Goal: Find specific page/section: Find specific page/section

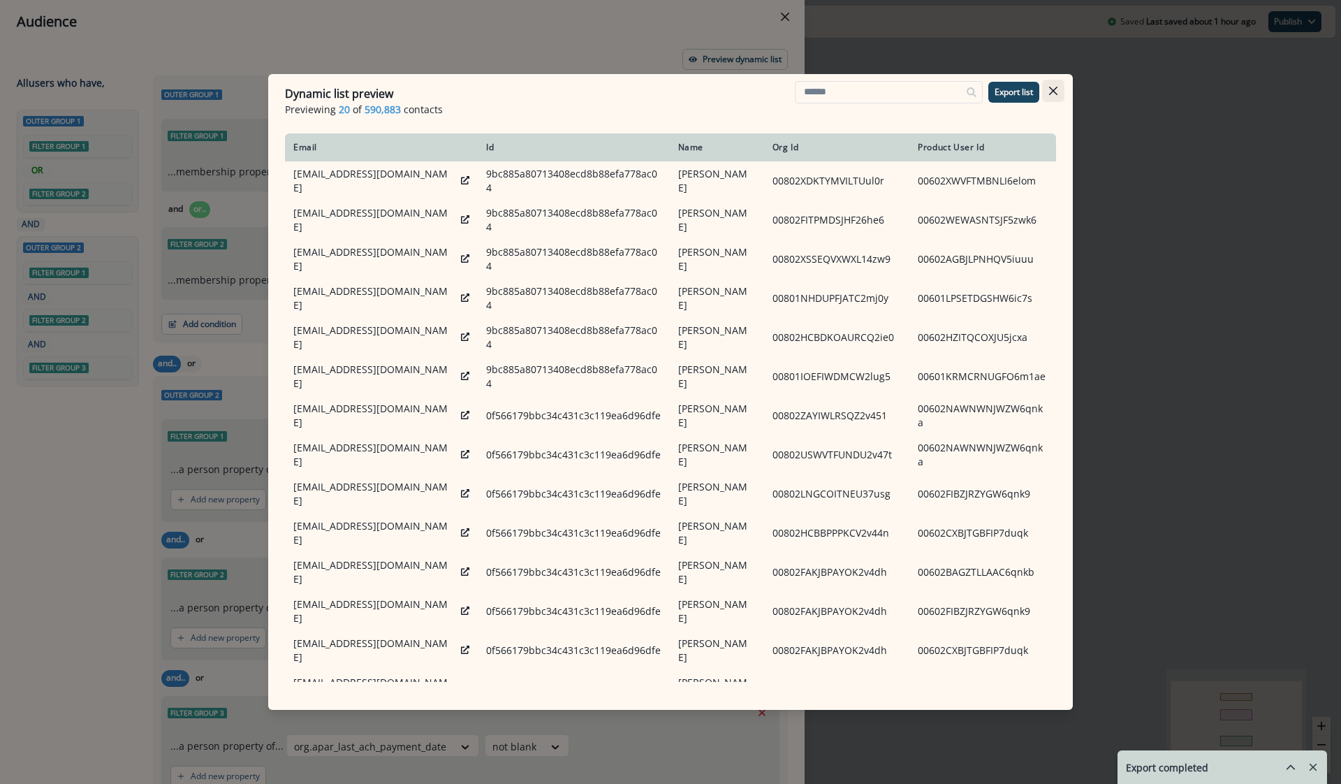
click at [1053, 88] on icon "Close" at bounding box center [1053, 91] width 8 height 8
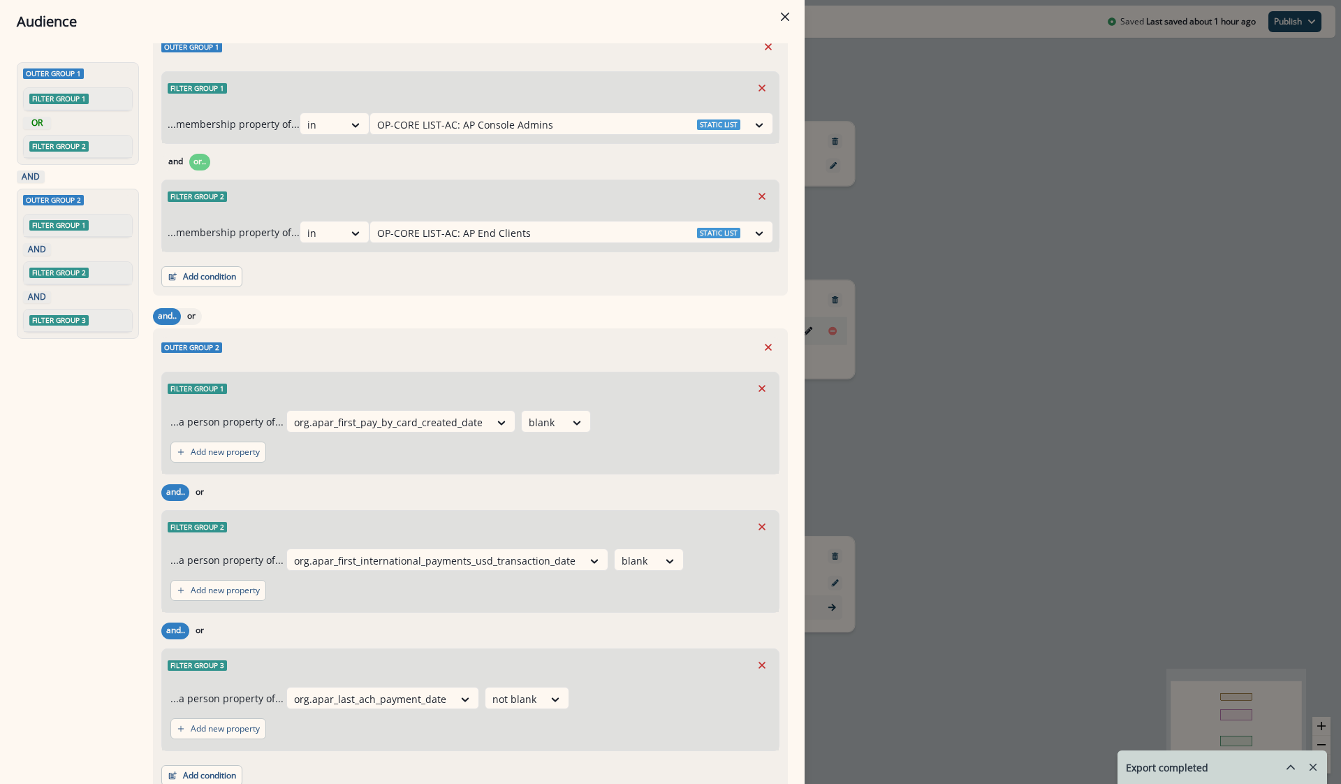
scroll to position [107, 0]
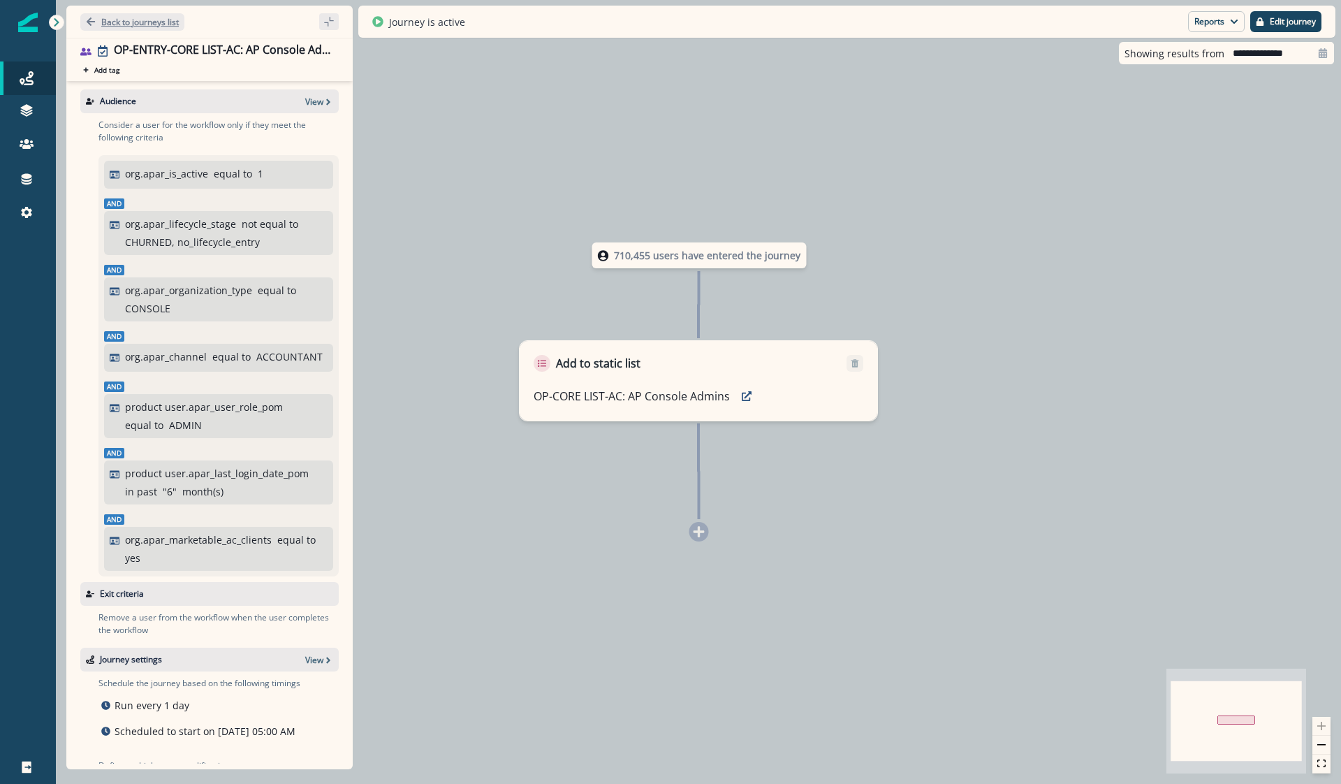
click at [110, 22] on p "Back to journeys list" at bounding box center [140, 22] width 78 height 12
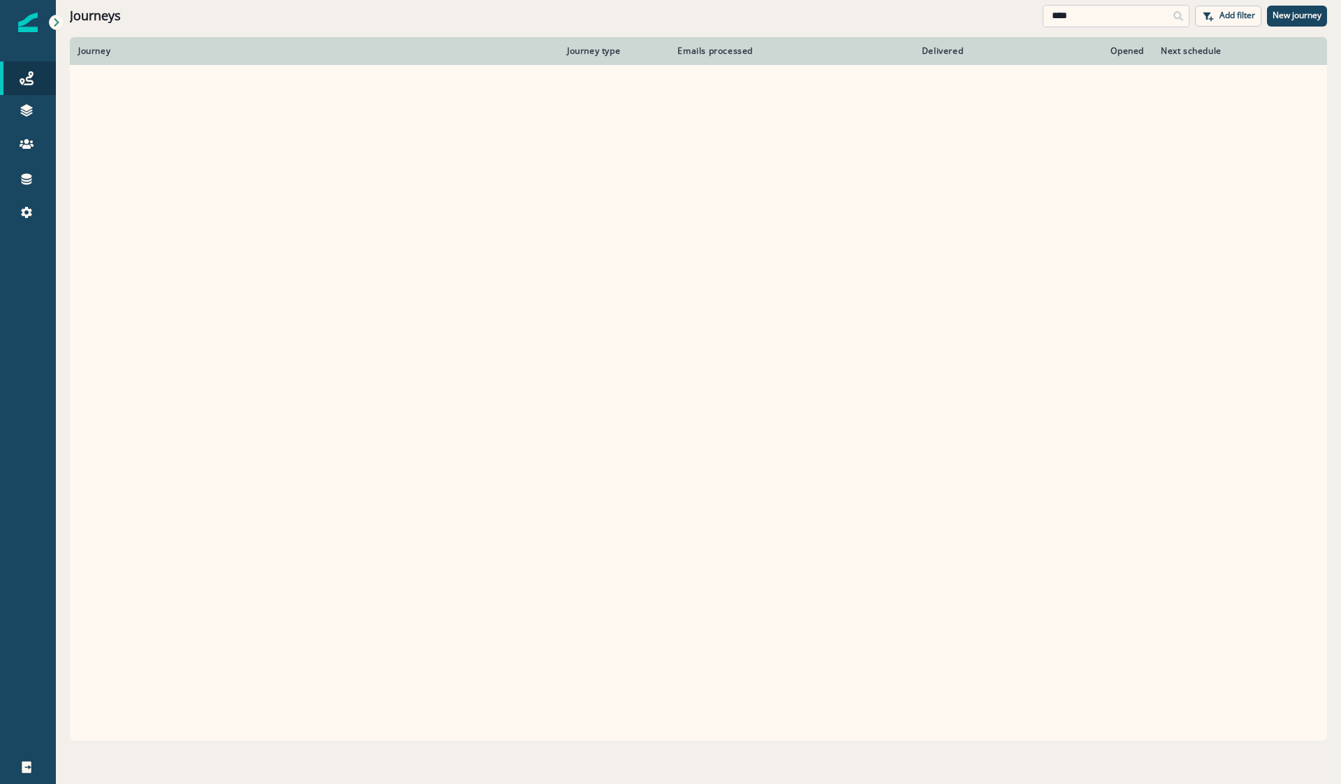
click at [1096, 18] on input "****" at bounding box center [1116, 16] width 147 height 22
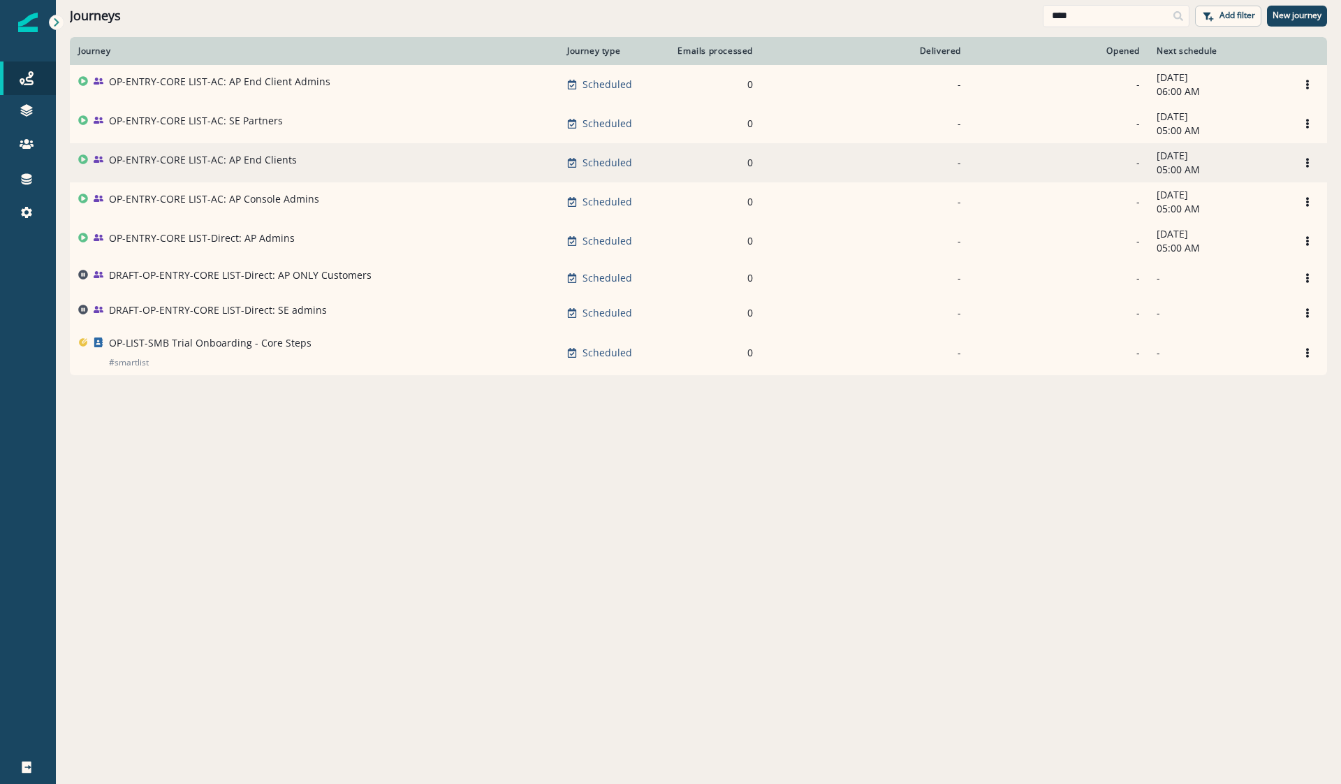
click at [169, 152] on td "OP-ENTRY-CORE LIST-AC: AP End Clients" at bounding box center [314, 162] width 489 height 39
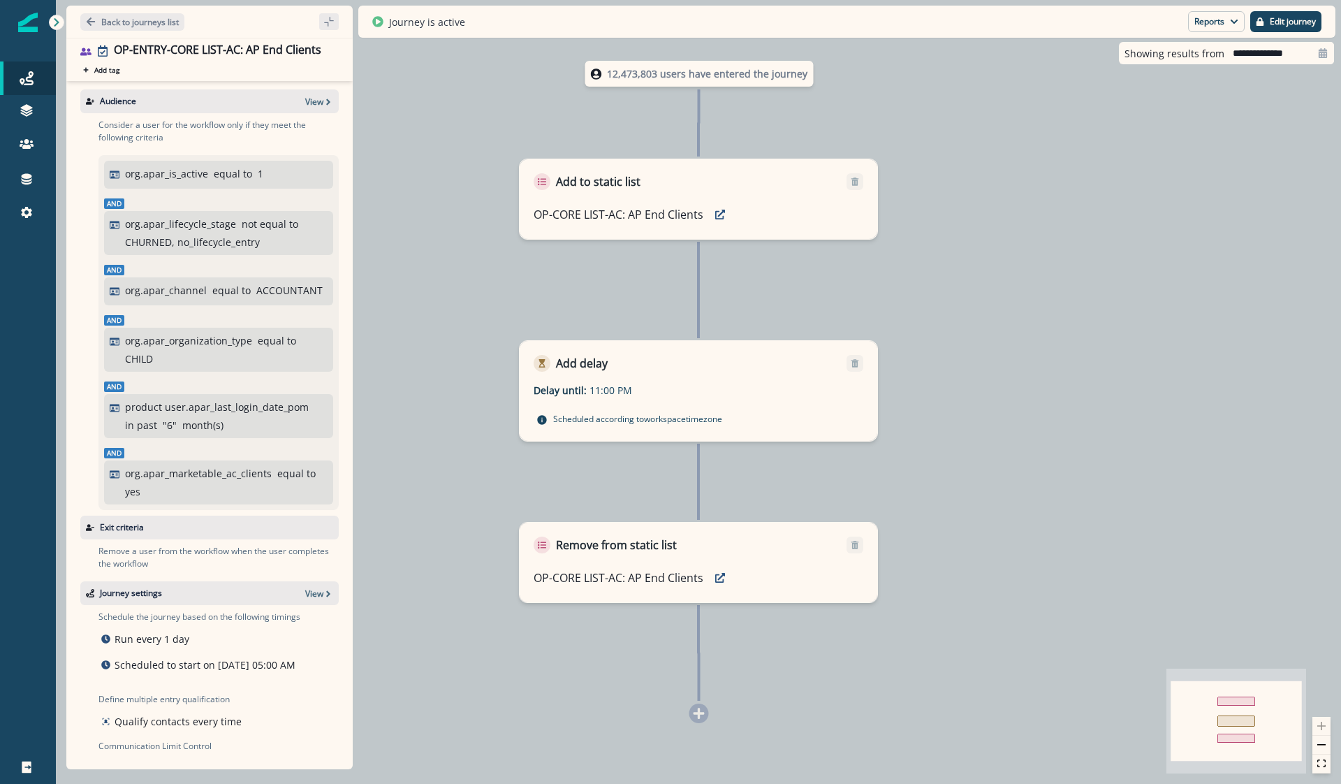
click at [45, 501] on div at bounding box center [28, 498] width 56 height 504
click at [151, 25] on p "Back to journeys list" at bounding box center [140, 22] width 78 height 12
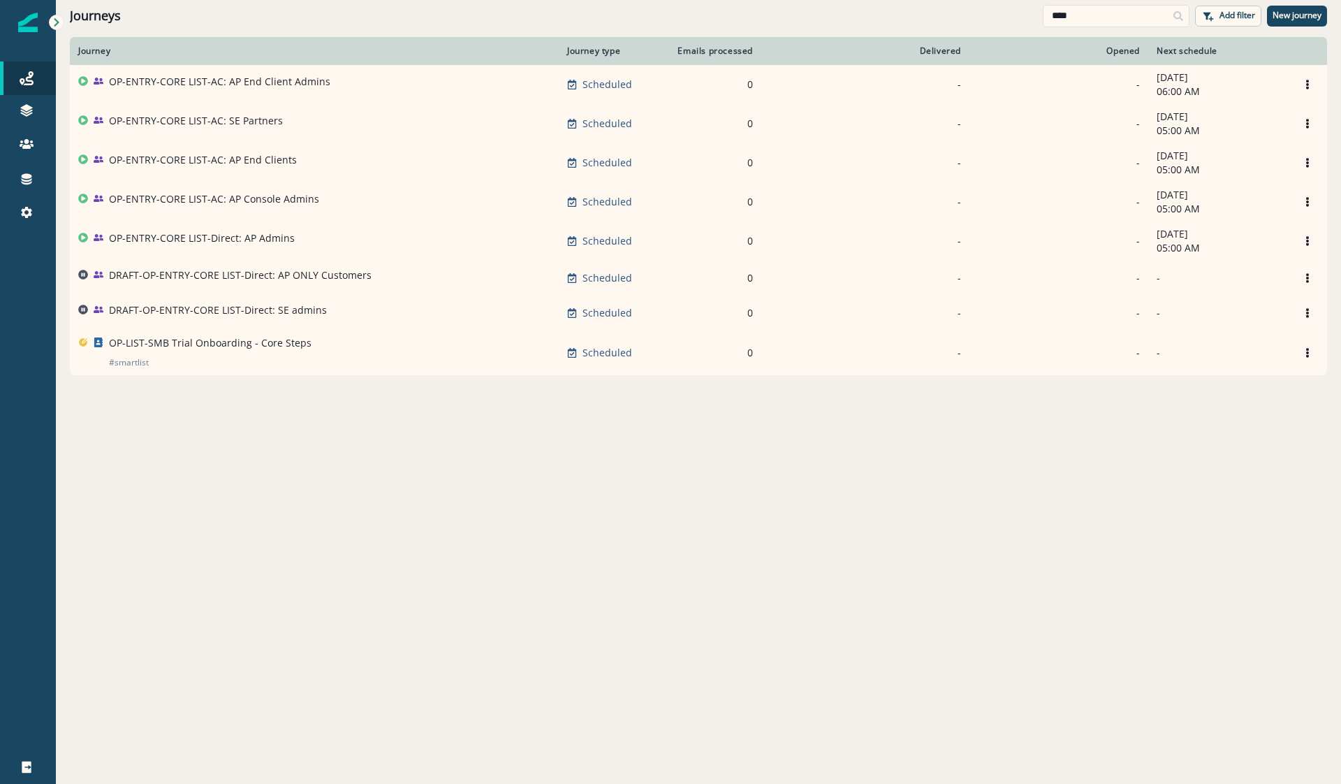
drag, startPoint x: 992, startPoint y: 558, endPoint x: 927, endPoint y: 500, distance: 87.1
click at [992, 558] on div "Journey Journey type Emails processed Delivered Opened Next schedule OP-ENTRY-C…" at bounding box center [698, 409] width 1285 height 745
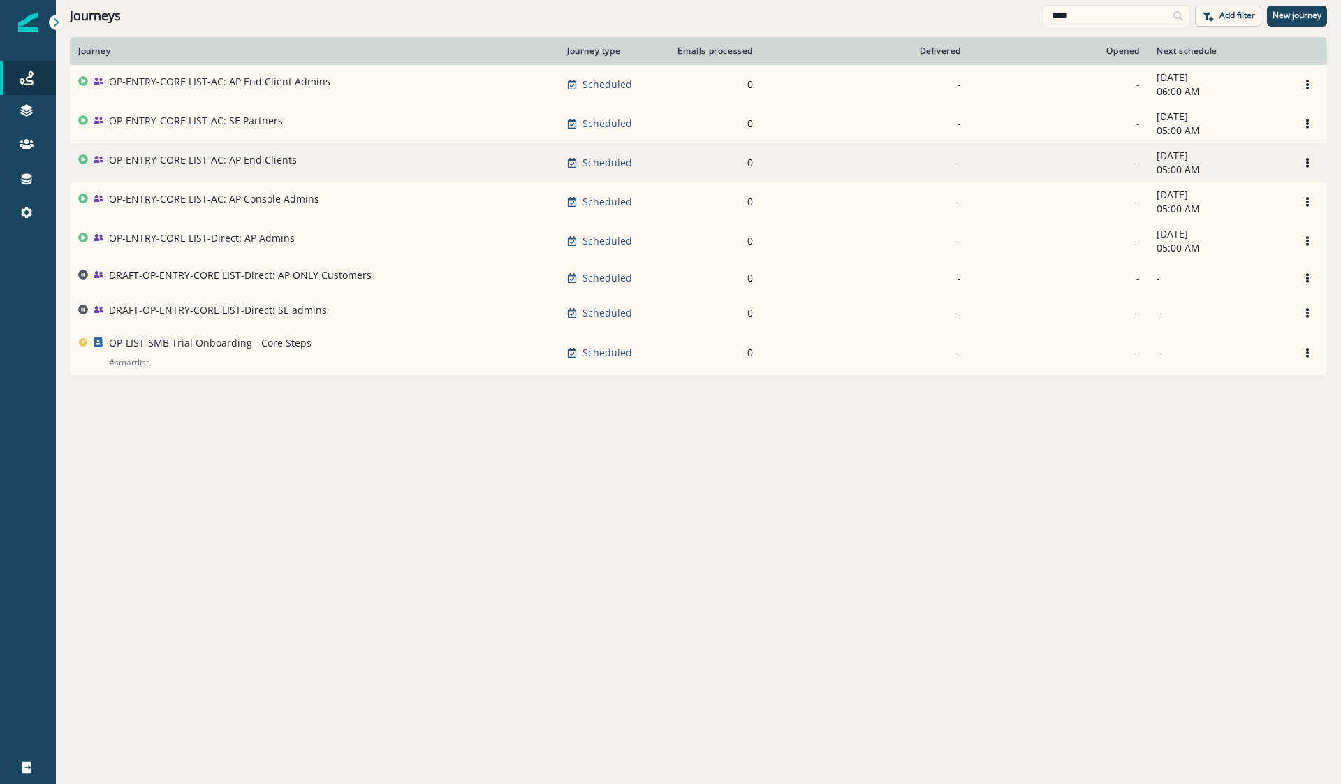
click at [228, 159] on p "OP-ENTRY-CORE LIST-AC: AP End Clients" at bounding box center [203, 160] width 188 height 14
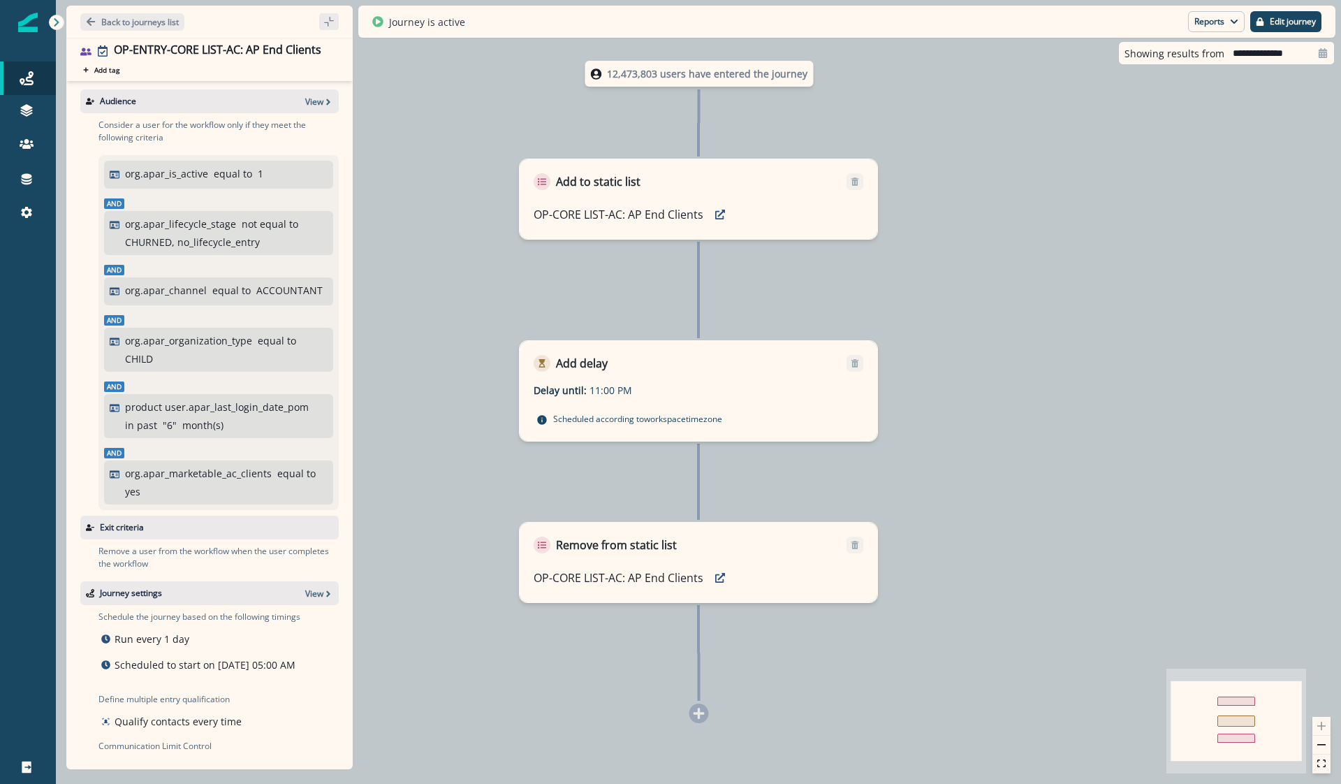
click at [789, 719] on div "12,473,803 users have entered the journey Add to static list OP-CORE LIST-AC: A…" at bounding box center [698, 392] width 1285 height 784
drag, startPoint x: 1114, startPoint y: 206, endPoint x: 1105, endPoint y: 182, distance: 26.1
click at [1114, 206] on div "12,473,803 users have entered the journey Add to static list OP-CORE LIST-AC: A…" at bounding box center [698, 392] width 1285 height 784
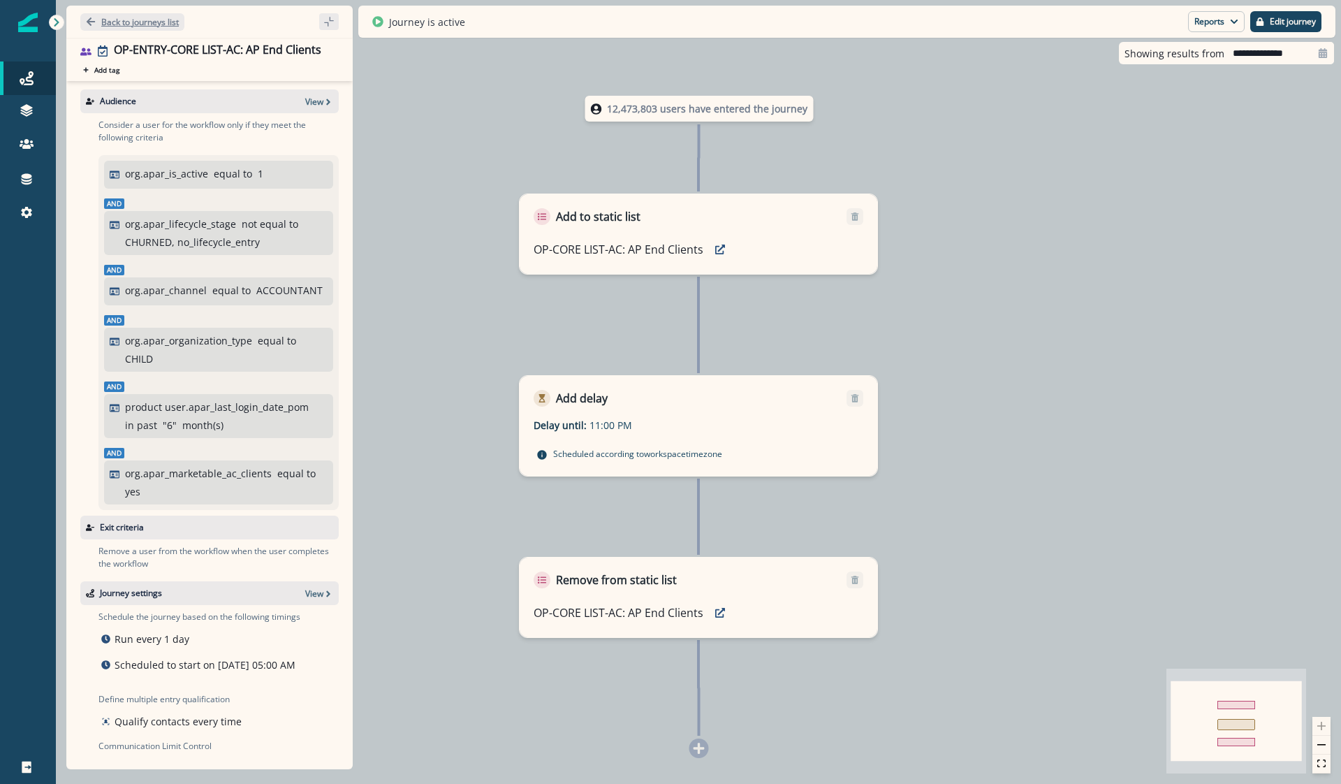
click at [157, 20] on p "Back to journeys list" at bounding box center [140, 22] width 78 height 12
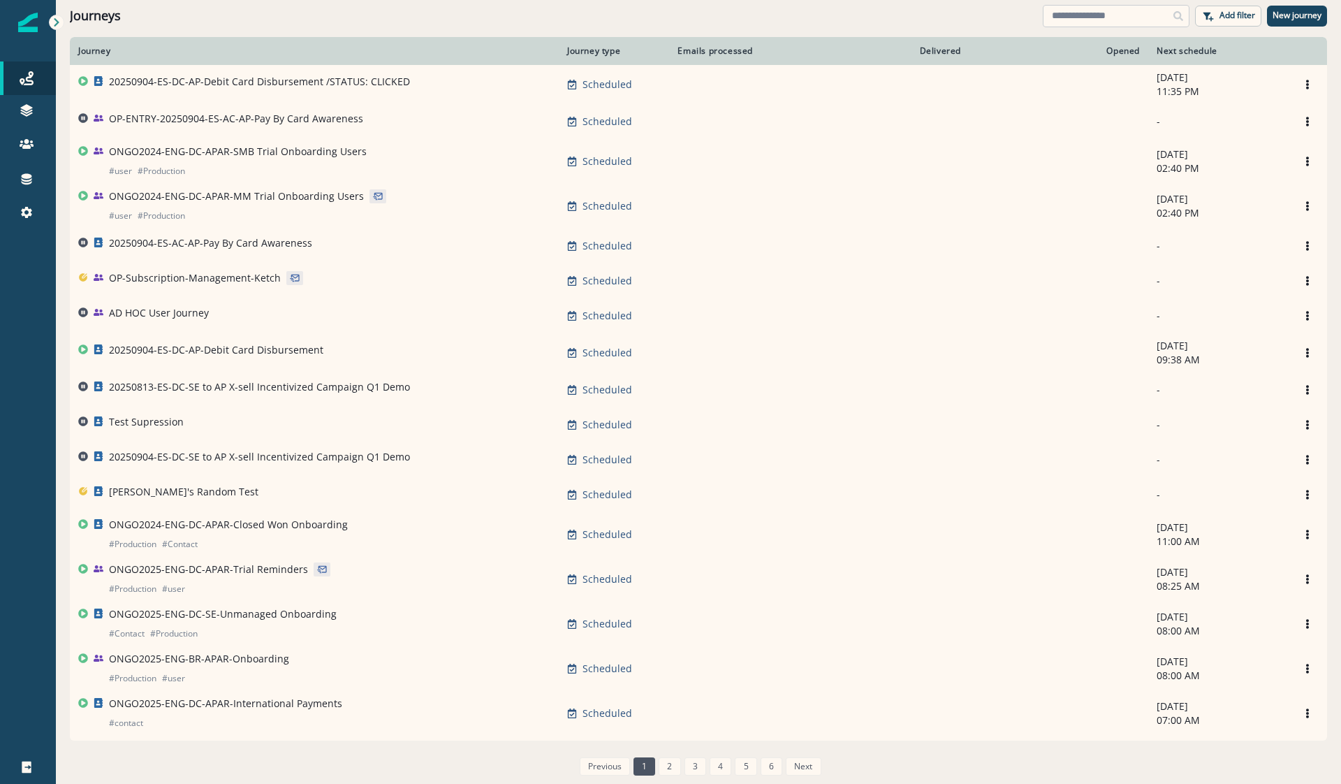
click at [1115, 23] on input at bounding box center [1116, 16] width 147 height 22
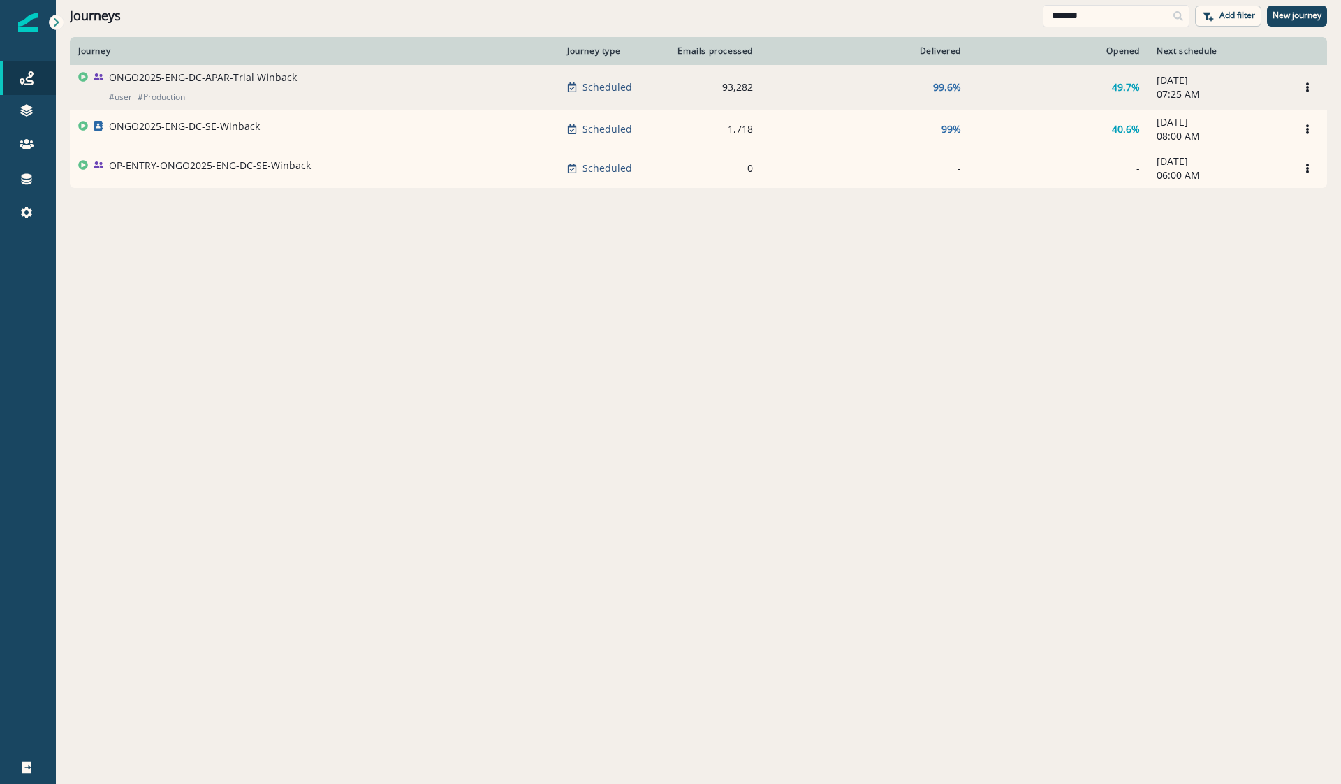
type input "*******"
click at [197, 75] on p "ONGO2025-ENG-DC-APAR-Trial Winback" at bounding box center [203, 78] width 188 height 14
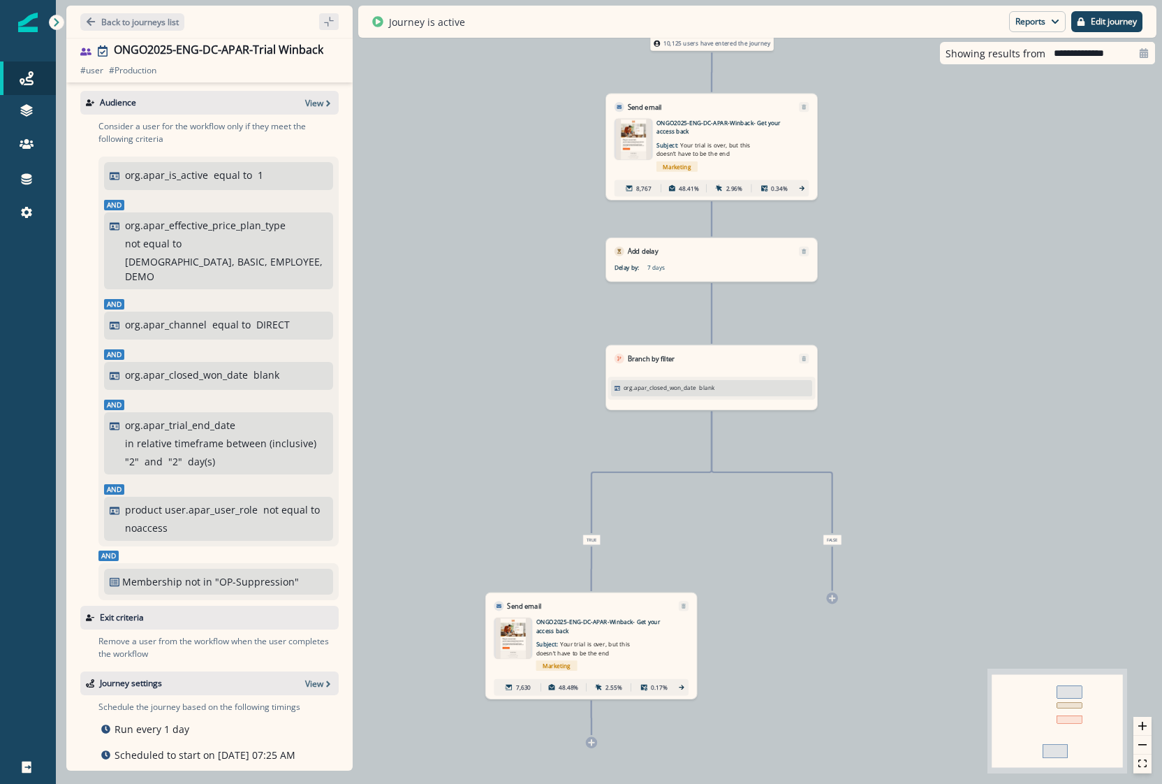
click at [1036, 102] on div "10,125 users have entered the journey Send email Email asset changed, journey r…" at bounding box center [609, 392] width 1106 height 784
